Goal: Information Seeking & Learning: Compare options

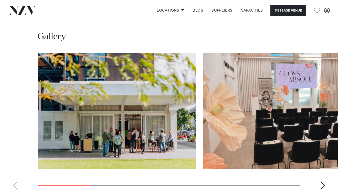
scroll to position [467, 0]
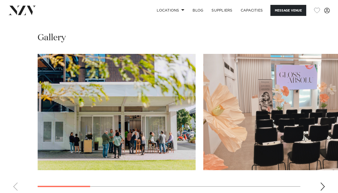
click at [324, 182] on div "Next slide" at bounding box center [322, 186] width 5 height 8
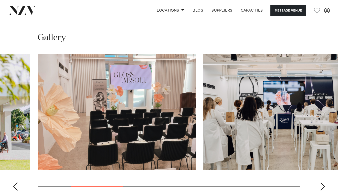
click at [324, 182] on div "Next slide" at bounding box center [322, 186] width 5 height 8
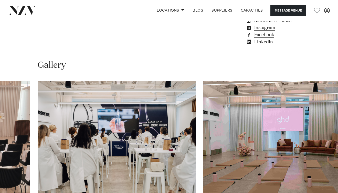
scroll to position [440, 0]
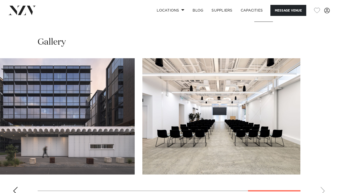
scroll to position [461, 0]
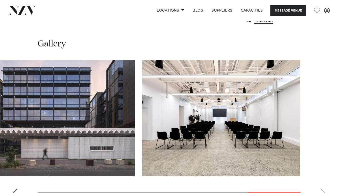
click at [14, 188] on div "Previous slide" at bounding box center [15, 192] width 5 height 8
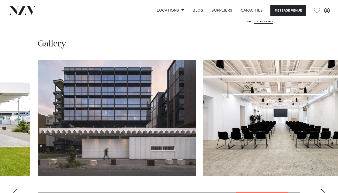
click at [14, 188] on div "Previous slide" at bounding box center [15, 192] width 5 height 8
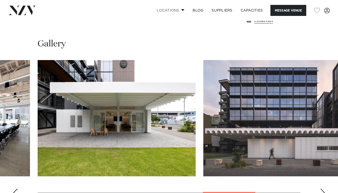
click at [176, 8] on link "Locations" at bounding box center [171, 10] width 36 height 11
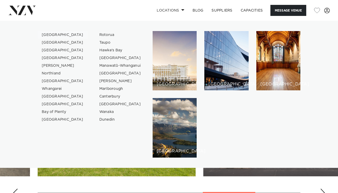
click at [54, 35] on link "[GEOGRAPHIC_DATA]" at bounding box center [63, 35] width 50 height 8
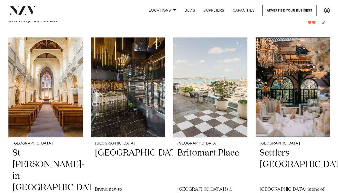
scroll to position [192, 0]
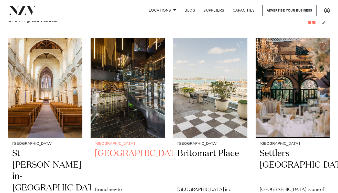
click at [112, 118] on img at bounding box center [128, 88] width 74 height 100
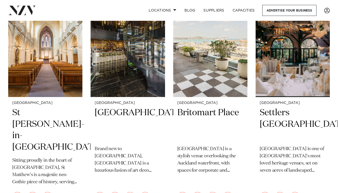
scroll to position [232, 0]
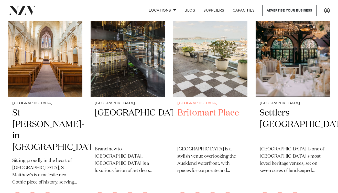
click at [219, 107] on h2 "Britomart Place" at bounding box center [210, 124] width 66 height 35
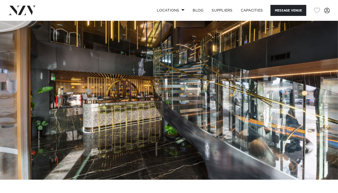
click at [329, 127] on img at bounding box center [169, 100] width 338 height 158
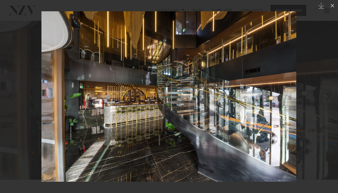
click at [325, 96] on div "Next slide" at bounding box center [327, 96] width 7 height 10
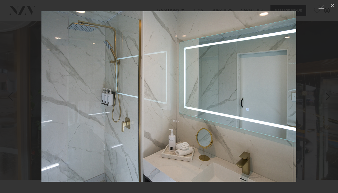
click at [325, 96] on div "Next slide" at bounding box center [327, 96] width 7 height 10
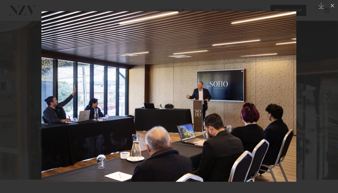
click at [327, 98] on div "Next slide" at bounding box center [327, 96] width 7 height 10
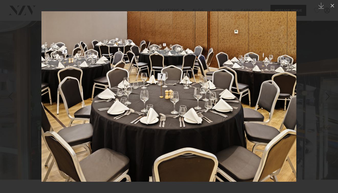
click at [325, 99] on div "Next slide" at bounding box center [327, 96] width 7 height 10
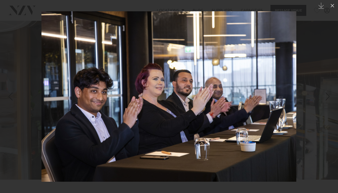
click at [325, 99] on div "Next slide" at bounding box center [327, 96] width 7 height 10
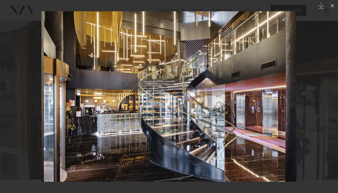
click at [325, 99] on div "Next slide" at bounding box center [327, 96] width 7 height 10
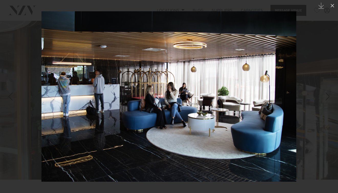
click at [325, 99] on div "Next slide" at bounding box center [327, 96] width 7 height 10
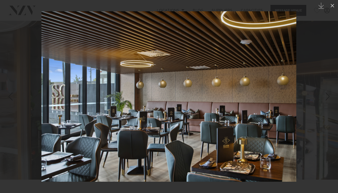
click at [325, 99] on div "Next slide" at bounding box center [327, 96] width 7 height 10
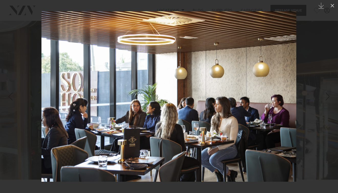
click at [325, 99] on div "Next slide" at bounding box center [327, 96] width 7 height 10
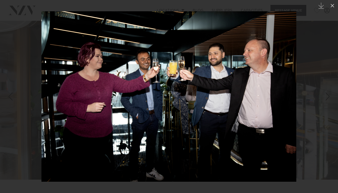
click at [325, 99] on div "Next slide" at bounding box center [327, 96] width 7 height 10
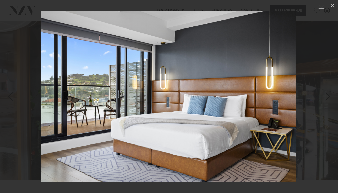
click at [325, 99] on div "Next slide" at bounding box center [327, 96] width 7 height 10
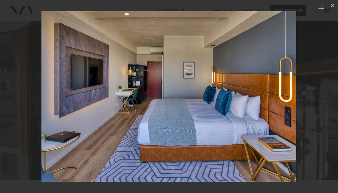
click at [325, 99] on div "Next slide" at bounding box center [327, 96] width 7 height 10
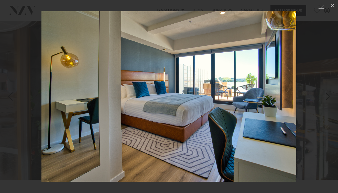
click at [325, 99] on div "Next slide" at bounding box center [327, 96] width 7 height 10
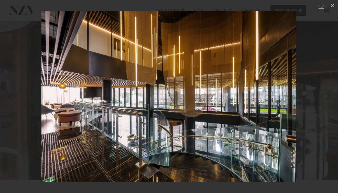
click at [325, 99] on div "Next slide" at bounding box center [327, 96] width 7 height 10
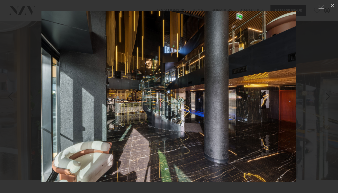
click at [325, 99] on div "Next slide" at bounding box center [327, 96] width 7 height 10
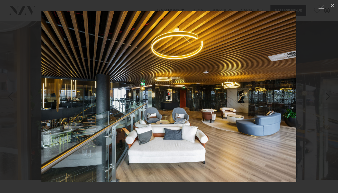
click at [325, 99] on div "Next slide" at bounding box center [327, 96] width 7 height 10
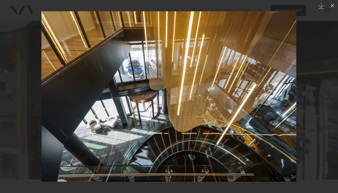
click at [325, 99] on div "Next slide" at bounding box center [327, 96] width 7 height 10
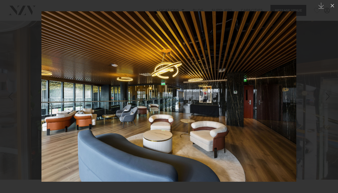
click at [325, 99] on div "Next slide" at bounding box center [327, 96] width 7 height 10
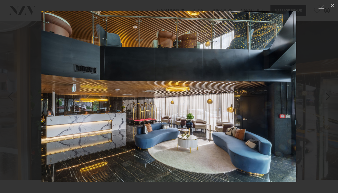
click at [325, 99] on div "Next slide" at bounding box center [327, 96] width 7 height 10
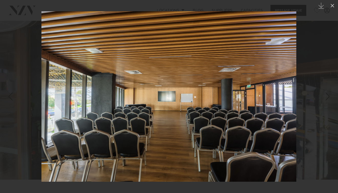
click at [325, 99] on div "Next slide" at bounding box center [327, 96] width 7 height 10
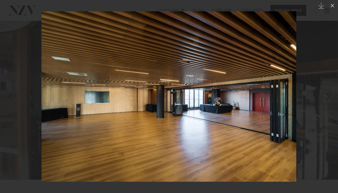
click at [325, 99] on div "Next slide" at bounding box center [327, 96] width 7 height 10
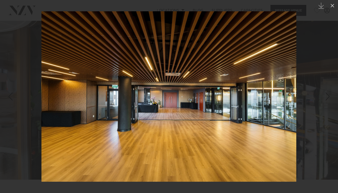
click at [325, 99] on div "Next slide" at bounding box center [327, 96] width 7 height 10
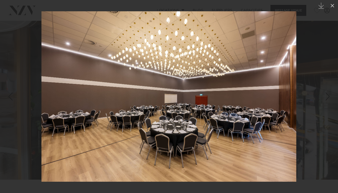
click at [325, 99] on div "Next slide" at bounding box center [327, 96] width 7 height 10
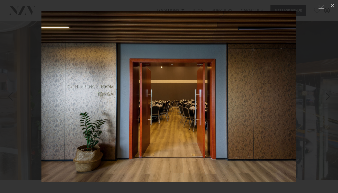
click at [325, 99] on div "Next slide" at bounding box center [327, 96] width 7 height 10
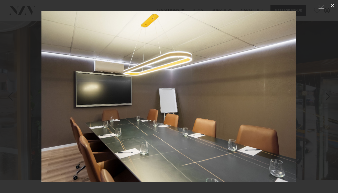
click at [330, 5] on icon at bounding box center [332, 6] width 6 height 6
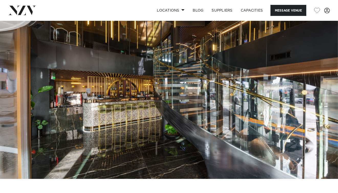
scroll to position [2, 0]
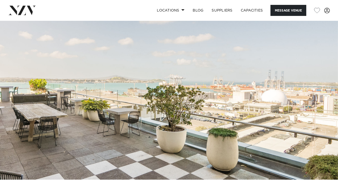
click at [326, 102] on img at bounding box center [169, 100] width 338 height 158
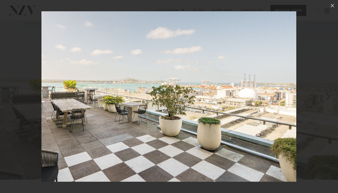
click at [326, 98] on div "Next slide" at bounding box center [327, 96] width 7 height 10
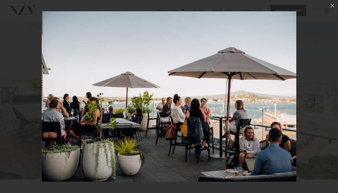
click at [326, 98] on div "Next slide" at bounding box center [327, 96] width 7 height 10
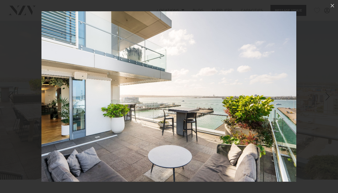
click at [326, 98] on div "Next slide" at bounding box center [327, 96] width 7 height 10
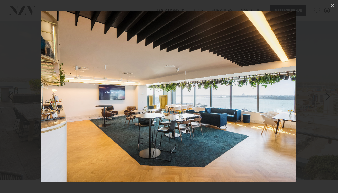
click at [326, 98] on div "Next slide" at bounding box center [327, 96] width 7 height 10
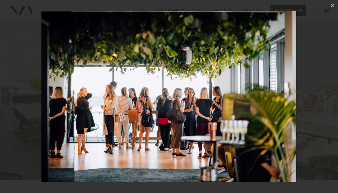
click at [326, 98] on div "Next slide" at bounding box center [327, 96] width 7 height 10
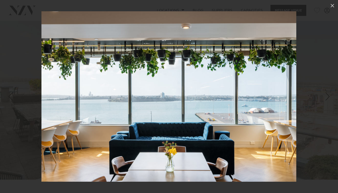
click at [326, 98] on div "Next slide" at bounding box center [327, 96] width 7 height 10
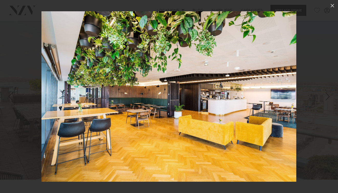
click at [326, 98] on div "7 / 28" at bounding box center [169, 96] width 338 height 193
click at [329, 96] on div "Next slide" at bounding box center [327, 96] width 7 height 10
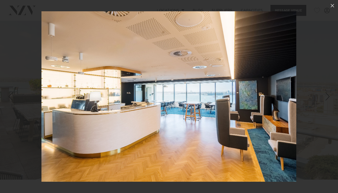
click at [329, 96] on div "Next slide" at bounding box center [327, 96] width 7 height 10
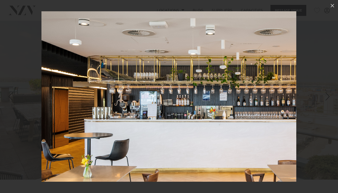
click at [329, 96] on div "Next slide" at bounding box center [327, 96] width 7 height 10
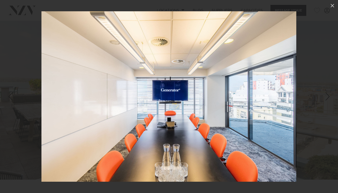
click at [329, 96] on div "Next slide" at bounding box center [327, 96] width 7 height 10
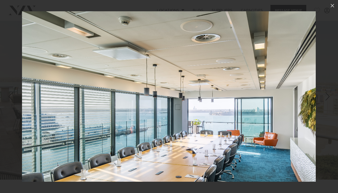
click at [329, 96] on div "Next slide" at bounding box center [327, 96] width 7 height 10
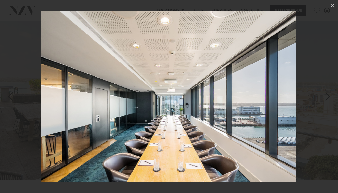
click at [329, 96] on div "Next slide" at bounding box center [327, 96] width 7 height 10
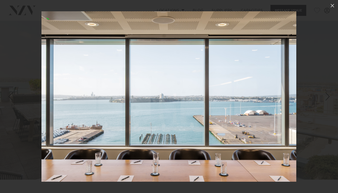
click at [329, 96] on div "Next slide" at bounding box center [327, 96] width 7 height 10
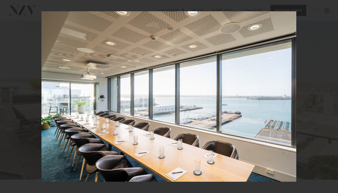
click at [329, 96] on div "14 / 28" at bounding box center [169, 96] width 338 height 193
click at [329, 97] on div "Next slide" at bounding box center [327, 96] width 7 height 10
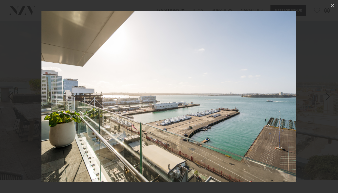
click at [328, 98] on div "Next slide" at bounding box center [327, 96] width 7 height 10
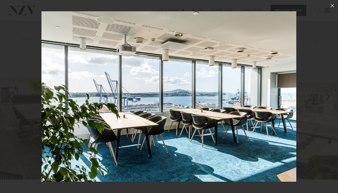
click at [328, 98] on div "Next slide" at bounding box center [327, 96] width 7 height 10
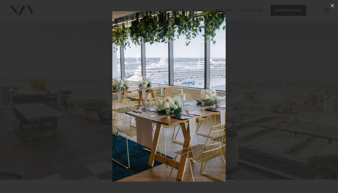
click at [328, 98] on div "Next slide" at bounding box center [327, 96] width 7 height 10
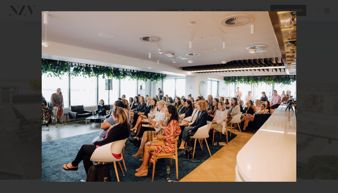
click at [328, 98] on div "18 / 28" at bounding box center [169, 96] width 338 height 193
click at [329, 98] on div "Next slide" at bounding box center [327, 96] width 7 height 10
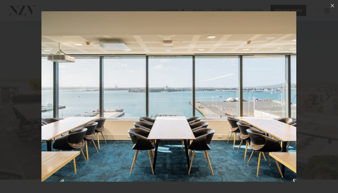
click at [329, 98] on div "Next slide" at bounding box center [327, 96] width 7 height 10
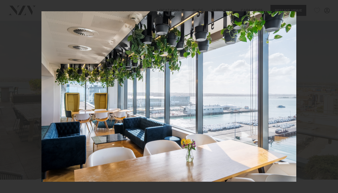
click at [329, 98] on div "20 / 28" at bounding box center [169, 96] width 338 height 193
click at [333, 6] on icon at bounding box center [333, 6] width 4 height 4
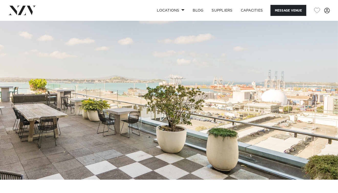
click at [310, 104] on img at bounding box center [169, 100] width 338 height 158
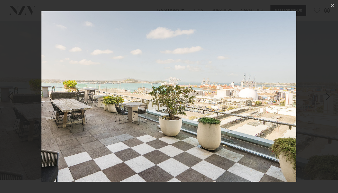
click at [329, 98] on div "Next slide" at bounding box center [327, 96] width 7 height 10
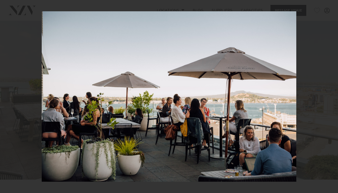
click at [329, 98] on div "2 / 28" at bounding box center [169, 96] width 338 height 193
click at [329, 97] on div "Next slide" at bounding box center [327, 96] width 7 height 10
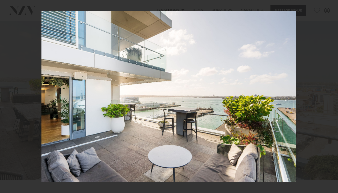
click at [329, 97] on div "3 / 28" at bounding box center [169, 96] width 338 height 193
click at [327, 97] on div "Next slide" at bounding box center [327, 96] width 7 height 10
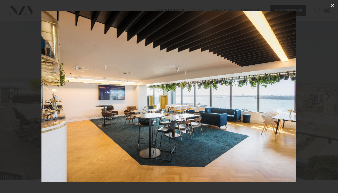
click at [331, 6] on icon at bounding box center [332, 6] width 6 height 6
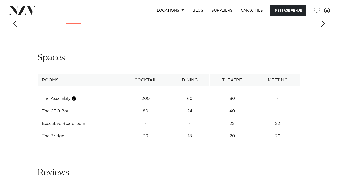
scroll to position [613, 0]
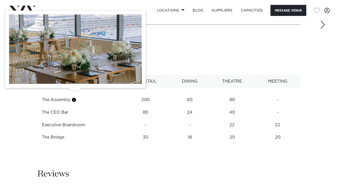
click at [75, 91] on body "Locations Auckland Wellington Christchurch Queenstown Hamilton Northland Bay of…" at bounding box center [169, 169] width 338 height 1565
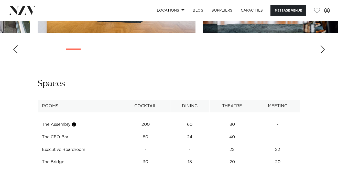
scroll to position [588, 0]
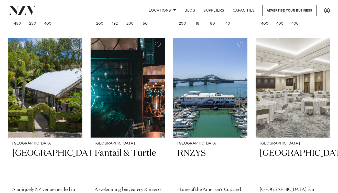
scroll to position [415, 0]
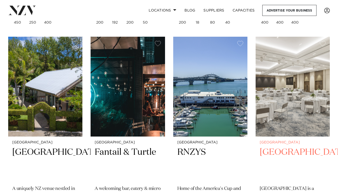
click at [300, 102] on img at bounding box center [293, 87] width 74 height 100
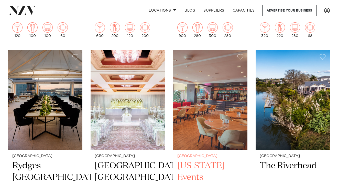
scroll to position [611, 0]
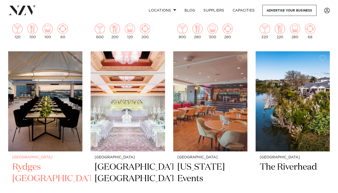
click at [58, 108] on img at bounding box center [45, 101] width 74 height 100
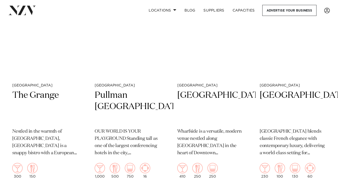
scroll to position [1735, 0]
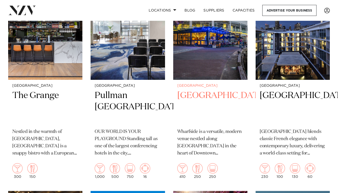
click at [223, 34] on img at bounding box center [210, 30] width 74 height 100
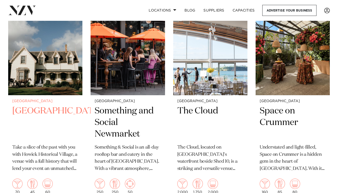
scroll to position [2984, 0]
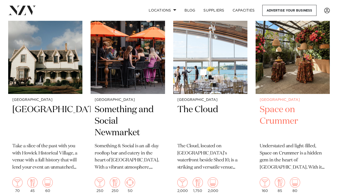
click at [291, 69] on img at bounding box center [293, 44] width 74 height 100
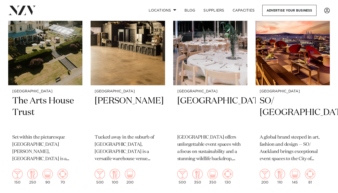
scroll to position [4256, 0]
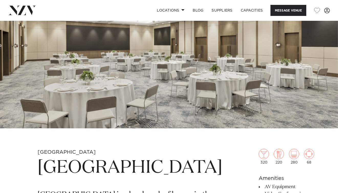
scroll to position [50, 0]
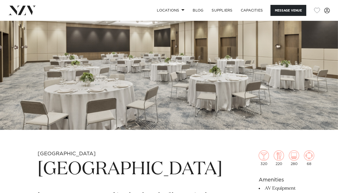
click at [300, 102] on img at bounding box center [169, 50] width 338 height 158
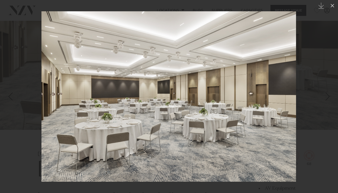
click at [328, 95] on div "Next slide" at bounding box center [327, 96] width 7 height 10
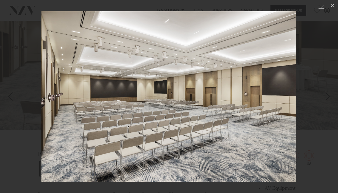
click at [328, 95] on div "Next slide" at bounding box center [327, 96] width 7 height 10
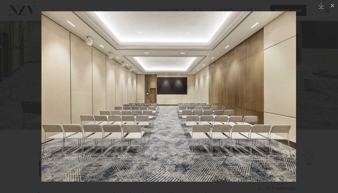
click at [328, 95] on div "Next slide" at bounding box center [327, 96] width 7 height 10
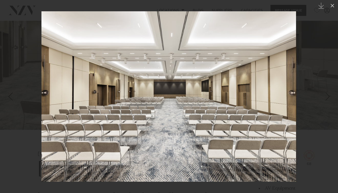
click at [328, 95] on div "Next slide" at bounding box center [327, 96] width 7 height 10
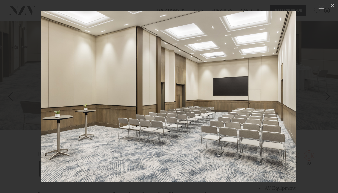
click at [328, 95] on div "Next slide" at bounding box center [327, 96] width 7 height 10
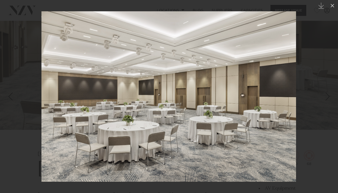
click at [328, 95] on div "Next slide" at bounding box center [327, 96] width 7 height 10
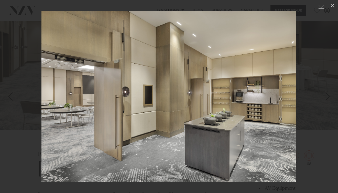
click at [328, 95] on div "Next slide" at bounding box center [327, 96] width 7 height 10
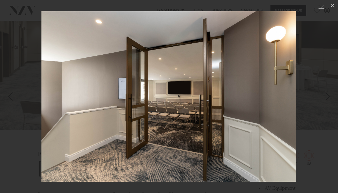
click at [328, 95] on div "Next slide" at bounding box center [327, 96] width 7 height 10
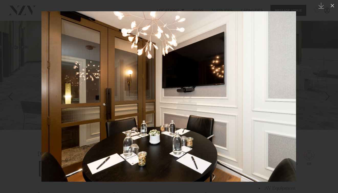
click at [328, 95] on div "Next slide" at bounding box center [327, 96] width 7 height 10
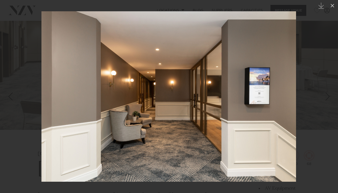
click at [328, 95] on div "Next slide" at bounding box center [327, 96] width 7 height 10
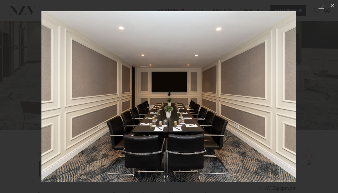
click at [328, 95] on div "Next slide" at bounding box center [327, 96] width 7 height 10
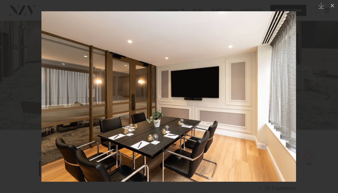
click at [328, 95] on div "Next slide" at bounding box center [327, 96] width 7 height 10
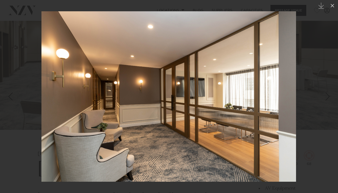
click at [328, 95] on div "Next slide" at bounding box center [327, 96] width 7 height 10
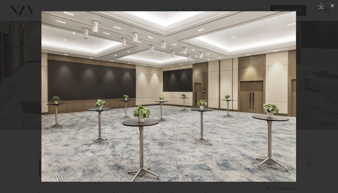
click at [328, 95] on div "Next slide" at bounding box center [327, 96] width 7 height 10
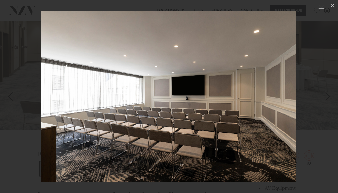
click at [328, 95] on div "Next slide" at bounding box center [327, 96] width 7 height 10
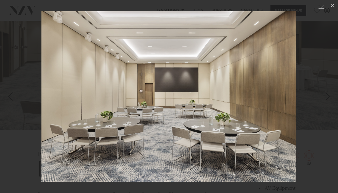
click at [328, 95] on div "Next slide" at bounding box center [327, 96] width 7 height 10
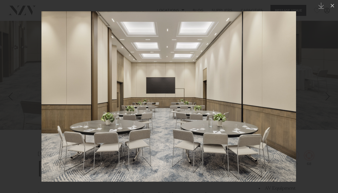
click at [328, 95] on div "Next slide" at bounding box center [327, 96] width 7 height 10
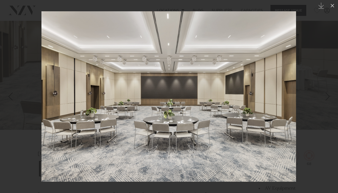
click at [328, 95] on div "Next slide" at bounding box center [327, 96] width 7 height 10
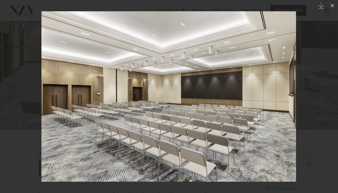
click at [328, 95] on div "Next slide" at bounding box center [327, 96] width 7 height 10
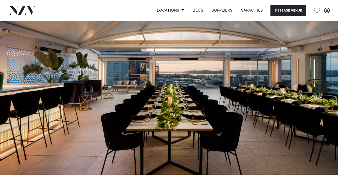
click at [308, 101] on img at bounding box center [169, 95] width 338 height 158
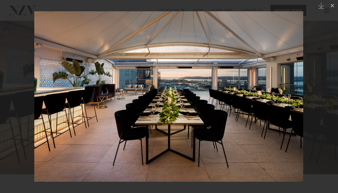
click at [320, 95] on link at bounding box center [329, 96] width 18 height 26
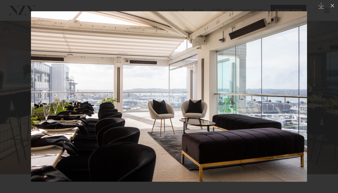
click at [324, 99] on link at bounding box center [329, 96] width 18 height 26
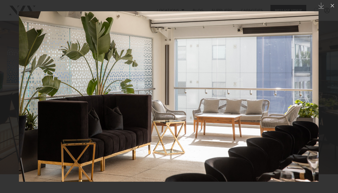
click at [324, 99] on link at bounding box center [329, 96] width 18 height 26
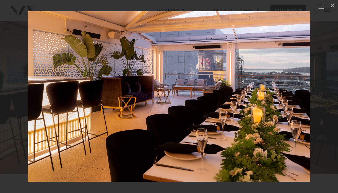
click at [324, 99] on link at bounding box center [329, 96] width 18 height 26
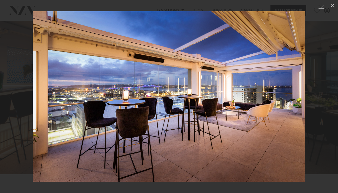
click at [324, 99] on link at bounding box center [329, 96] width 18 height 26
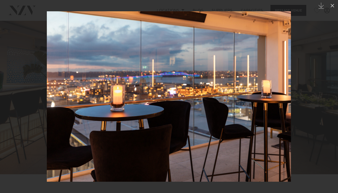
click at [324, 99] on link at bounding box center [329, 96] width 18 height 26
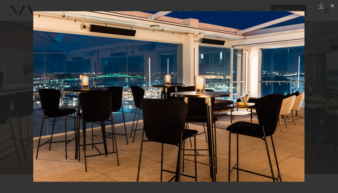
click at [324, 99] on link at bounding box center [329, 96] width 18 height 26
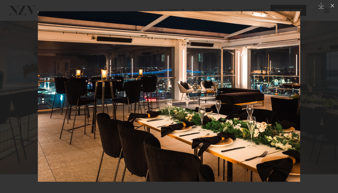
click at [324, 99] on link at bounding box center [329, 96] width 18 height 26
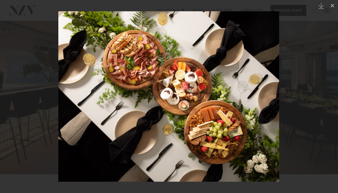
click at [19, 28] on div at bounding box center [169, 96] width 338 height 193
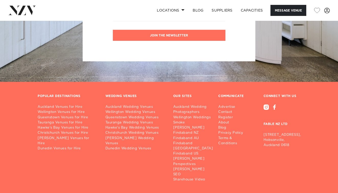
scroll to position [1751, 0]
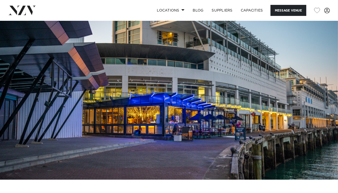
click at [272, 123] on img at bounding box center [169, 100] width 338 height 158
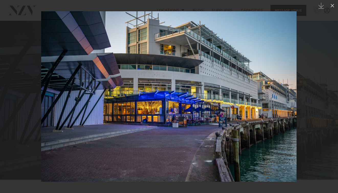
click at [322, 108] on link at bounding box center [329, 96] width 18 height 26
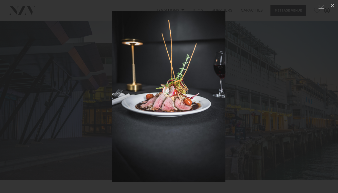
click at [322, 108] on link at bounding box center [329, 96] width 18 height 26
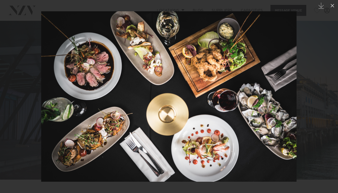
click at [322, 108] on link at bounding box center [329, 96] width 18 height 26
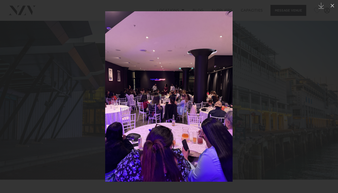
click at [322, 108] on link at bounding box center [329, 96] width 18 height 26
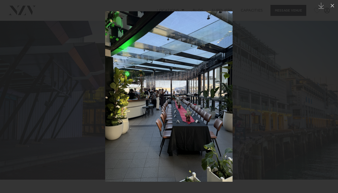
click at [322, 108] on link at bounding box center [329, 96] width 18 height 26
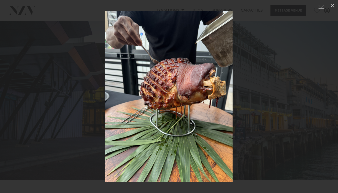
click at [322, 108] on link at bounding box center [329, 96] width 18 height 26
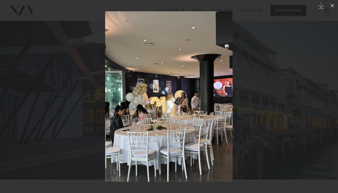
click at [322, 108] on link at bounding box center [329, 96] width 18 height 26
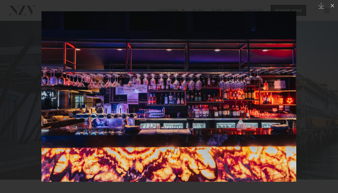
click at [322, 108] on link at bounding box center [329, 96] width 18 height 26
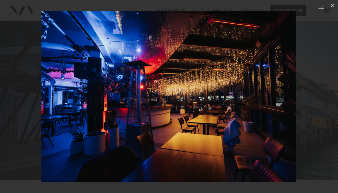
click at [322, 108] on link at bounding box center [329, 96] width 18 height 26
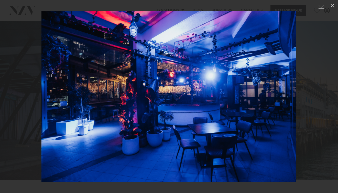
click at [322, 108] on link at bounding box center [329, 96] width 18 height 26
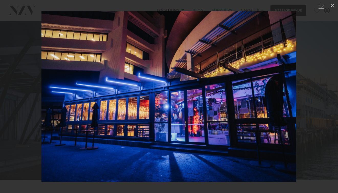
click at [322, 108] on link at bounding box center [329, 96] width 18 height 26
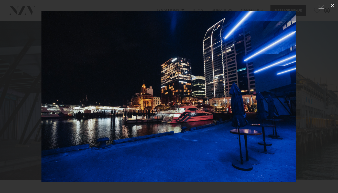
click at [332, 4] on icon at bounding box center [333, 6] width 4 height 4
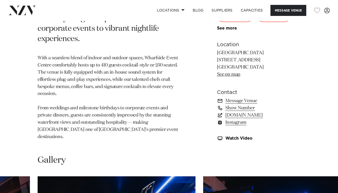
scroll to position [311, 0]
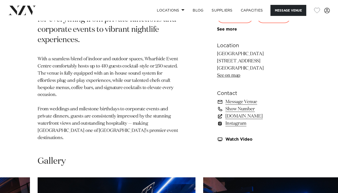
click at [236, 112] on link "[DOMAIN_NAME]" at bounding box center [258, 115] width 83 height 7
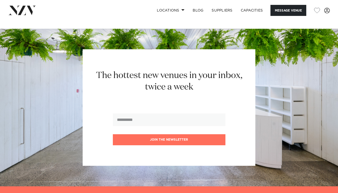
scroll to position [698, 0]
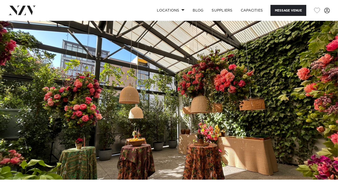
click at [257, 106] on img at bounding box center [169, 100] width 338 height 158
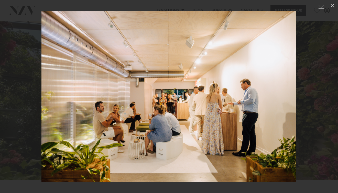
click at [316, 94] on div at bounding box center [169, 96] width 338 height 193
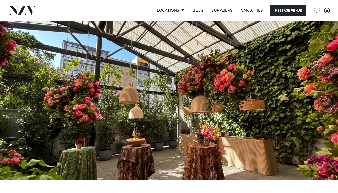
click at [316, 94] on img at bounding box center [169, 100] width 338 height 158
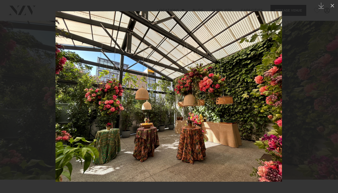
click at [316, 94] on div at bounding box center [169, 96] width 338 height 193
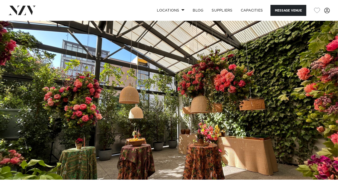
click at [318, 103] on img at bounding box center [169, 100] width 338 height 158
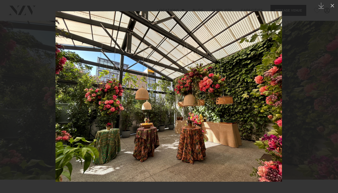
click at [330, 95] on div "Next slide" at bounding box center [327, 96] width 7 height 10
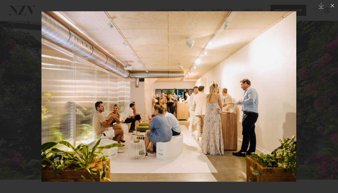
click at [330, 95] on div "Next slide" at bounding box center [327, 96] width 7 height 10
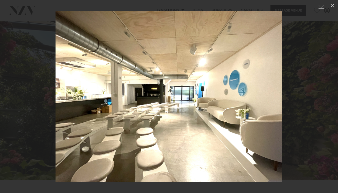
click at [330, 95] on div "Next slide" at bounding box center [327, 96] width 7 height 10
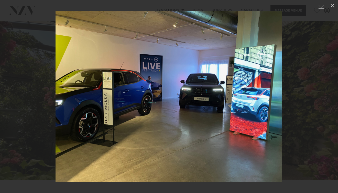
click at [330, 95] on div "Next slide" at bounding box center [327, 96] width 7 height 10
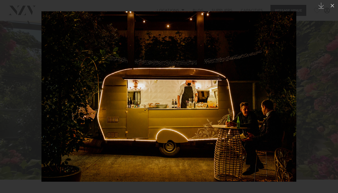
click at [330, 95] on div "Next slide" at bounding box center [327, 96] width 7 height 10
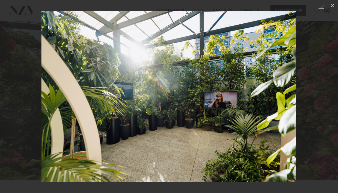
click at [330, 95] on div "Next slide" at bounding box center [327, 96] width 7 height 10
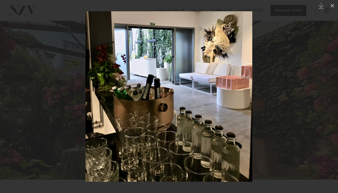
click at [330, 95] on div "Next slide" at bounding box center [327, 96] width 7 height 10
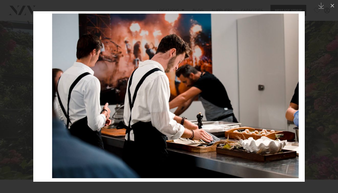
click at [330, 95] on div "Next slide" at bounding box center [327, 96] width 7 height 10
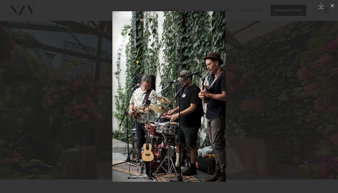
click at [330, 95] on div "Next slide" at bounding box center [327, 96] width 7 height 10
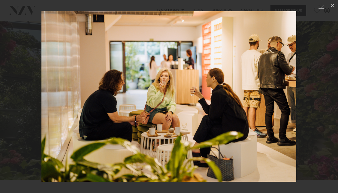
click at [330, 95] on div "Next slide" at bounding box center [327, 96] width 7 height 10
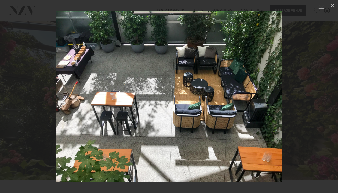
click at [37, 51] on div at bounding box center [169, 96] width 338 height 193
